Goal: Complete application form: Complete application form

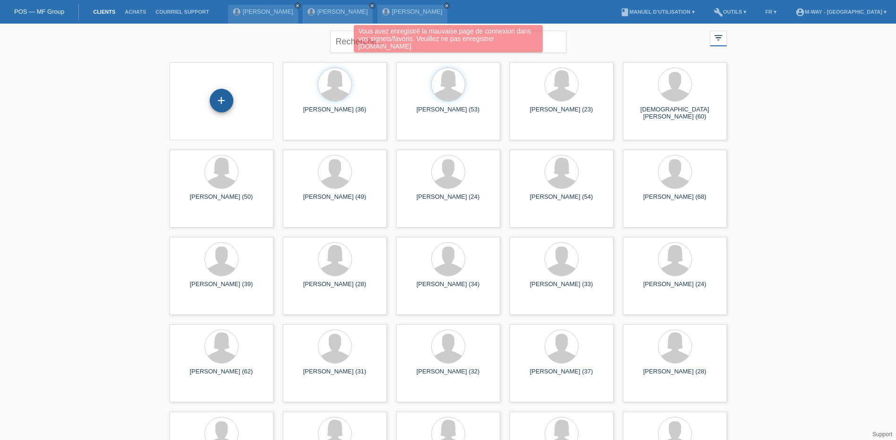
click at [219, 101] on div "+" at bounding box center [222, 101] width 24 height 24
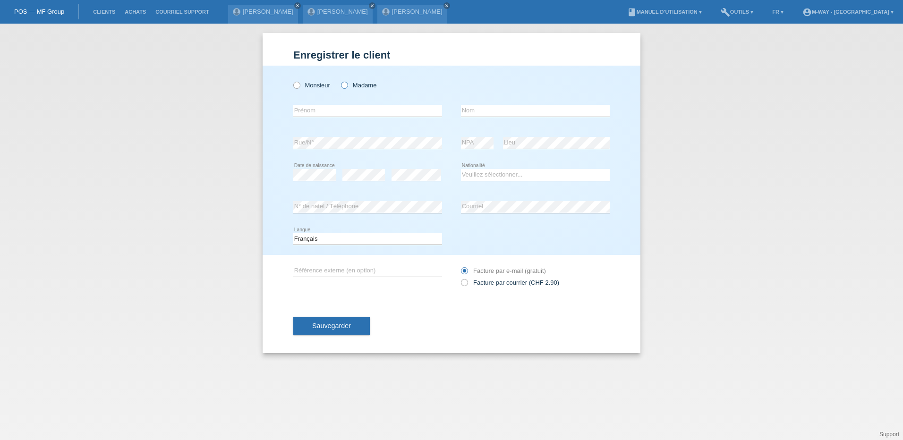
click at [339, 80] on icon at bounding box center [339, 80] width 0 height 0
click at [344, 87] on input "Madame" at bounding box center [344, 85] width 6 height 6
radio input "true"
click at [337, 110] on input "text" at bounding box center [367, 111] width 149 height 12
type input "[PERSON_NAME]"
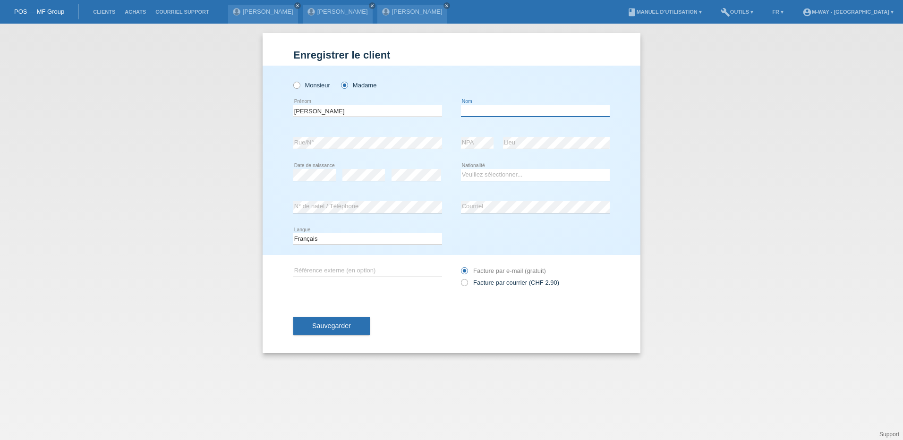
click at [492, 108] on input "text" at bounding box center [535, 111] width 149 height 12
type input "Viret"
click at [496, 175] on select "Veuillez sélectionner... Suisse Allemagne Autriche Liechtenstein ------------ A…" at bounding box center [535, 174] width 149 height 11
select select "CH"
click at [461, 169] on select "Veuillez sélectionner... Suisse Allemagne Autriche Liechtenstein ------------ A…" at bounding box center [535, 174] width 149 height 11
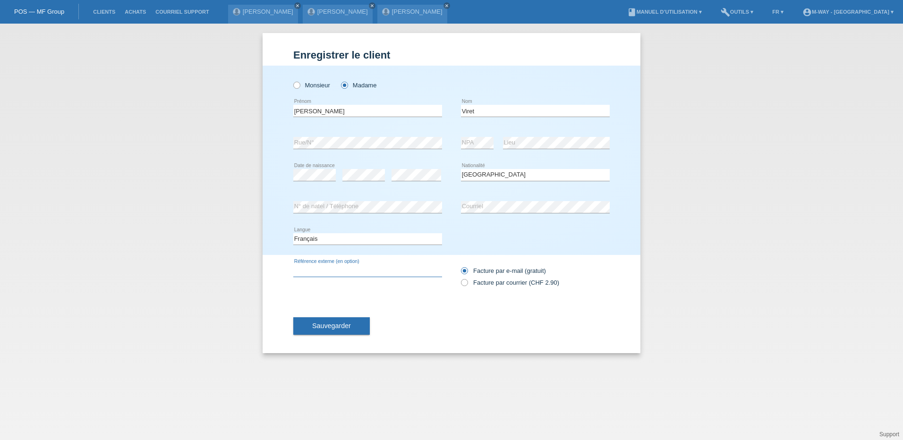
click at [348, 266] on input "text" at bounding box center [367, 271] width 149 height 12
click at [338, 329] on span "Sauvegarder" at bounding box center [331, 326] width 39 height 8
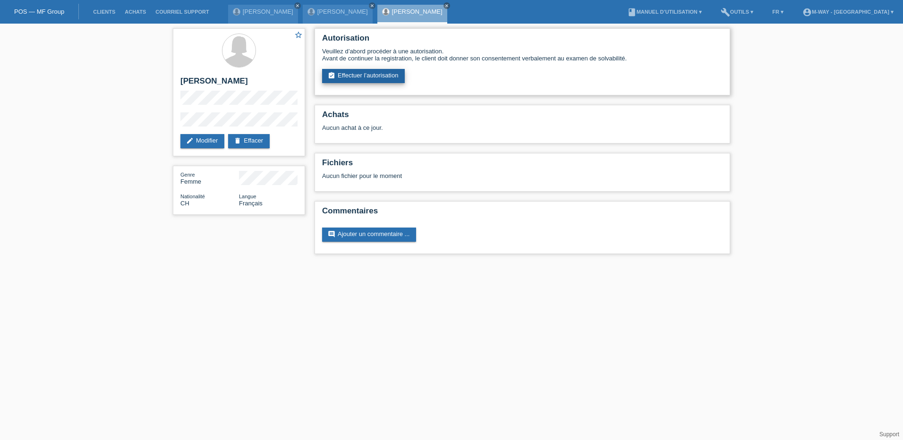
click at [375, 73] on link "assignment_turned_in Effectuer l’autorisation" at bounding box center [363, 76] width 83 height 14
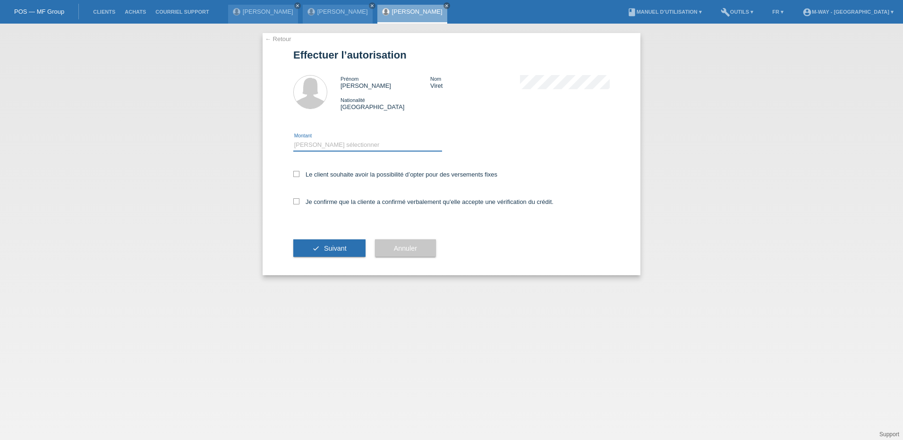
click at [323, 146] on select "Veuillez sélectionner CHF 1.00 - CHF 499.00 CHF 500.00 - CHF 1'999.00 CHF 2'000…" at bounding box center [367, 144] width 149 height 11
select select "3"
click at [293, 139] on select "Veuillez sélectionner CHF 1.00 - CHF 499.00 CHF 500.00 - CHF 1'999.00 CHF 2'000…" at bounding box center [367, 144] width 149 height 11
click at [297, 173] on icon at bounding box center [296, 174] width 6 height 6
click at [297, 173] on input "Le client souhaite avoir la possibilité d’opter pour des versements fixes" at bounding box center [296, 174] width 6 height 6
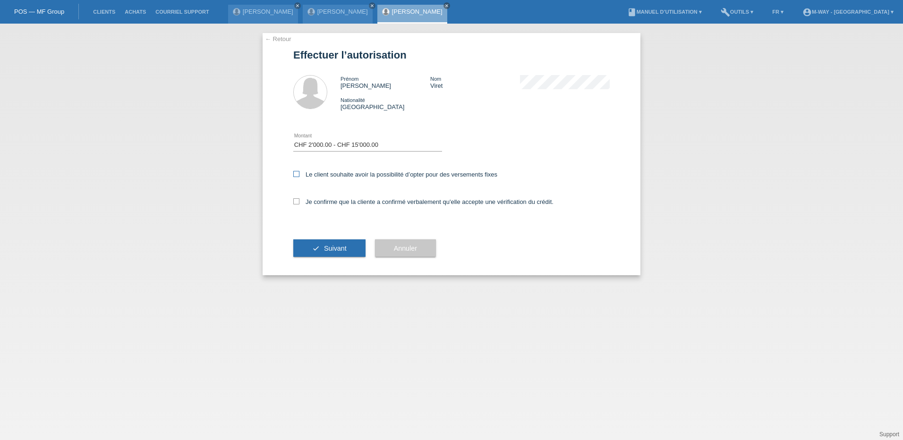
checkbox input "true"
click at [295, 201] on icon at bounding box center [296, 201] width 6 height 6
click at [295, 201] on input "Je confirme que la cliente a confirmé verbalement qu'elle accepte une vérificat…" at bounding box center [296, 201] width 6 height 6
checkbox input "true"
click at [323, 245] on button "check Suivant" at bounding box center [329, 248] width 72 height 18
